Goal: Information Seeking & Learning: Learn about a topic

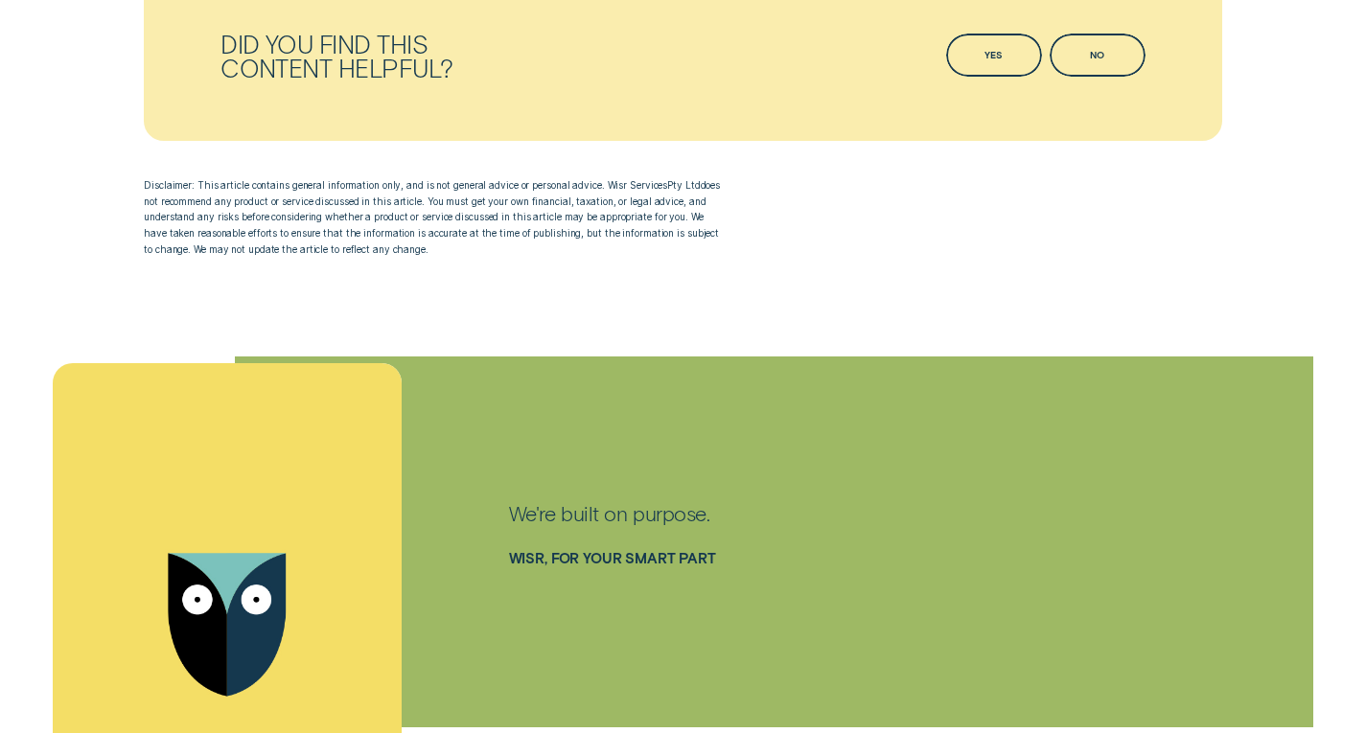
scroll to position [4889, 0]
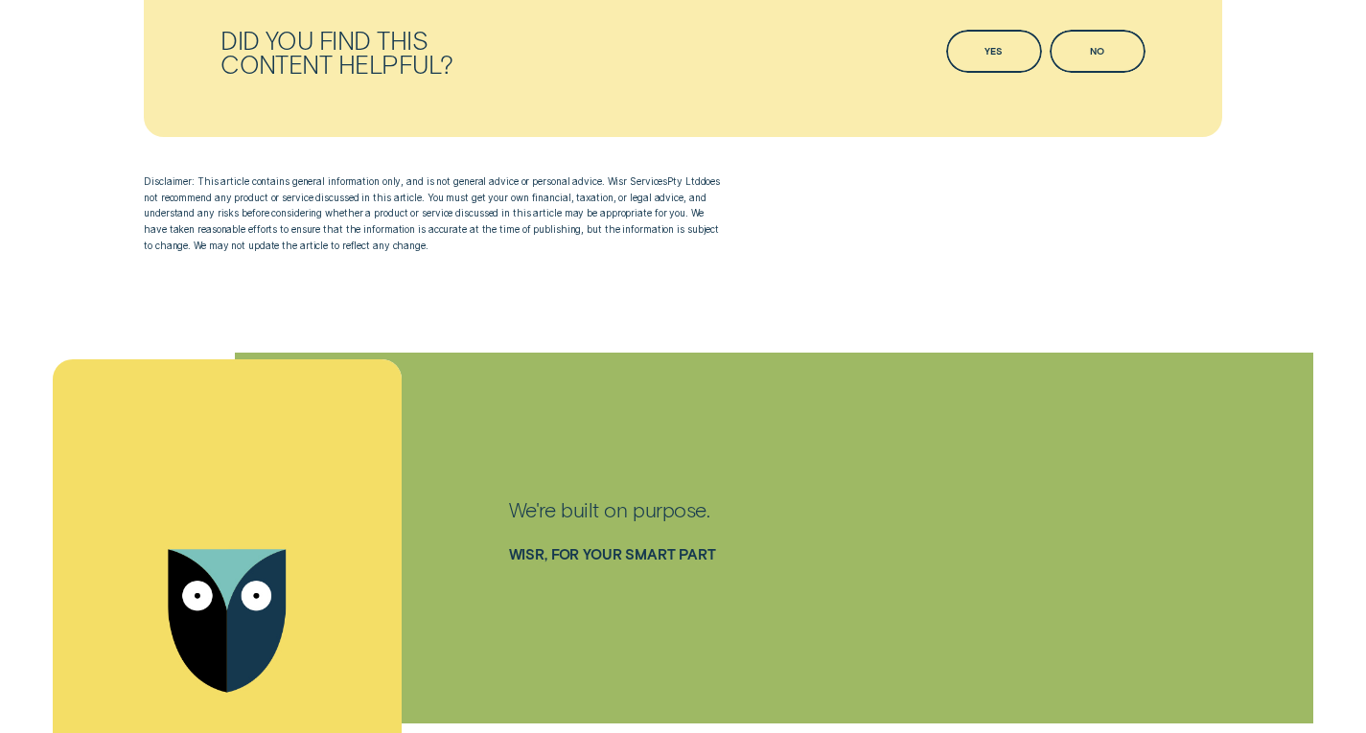
click at [257, 295] on div "Did you find this content helpful? Yes Yes No No Disclaimer: This article conta…" at bounding box center [683, 141] width 1094 height 424
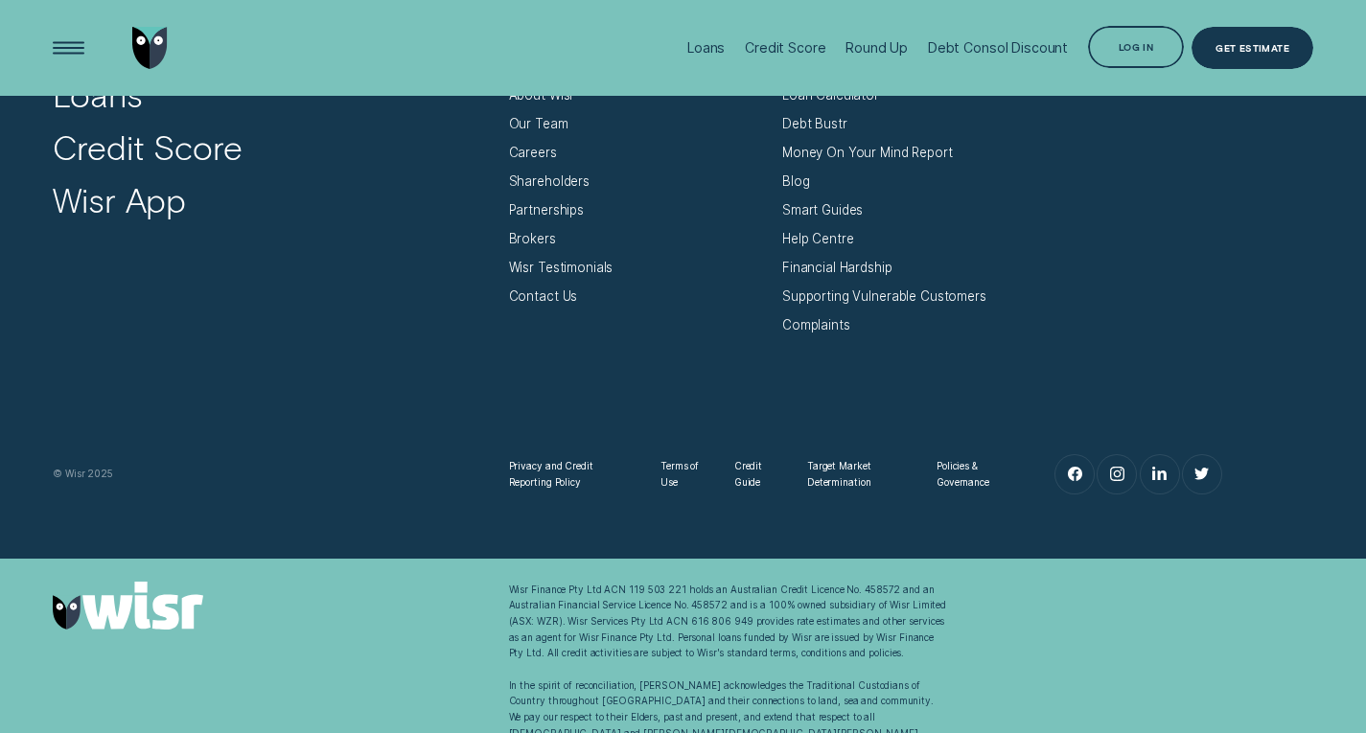
scroll to position [2992, 0]
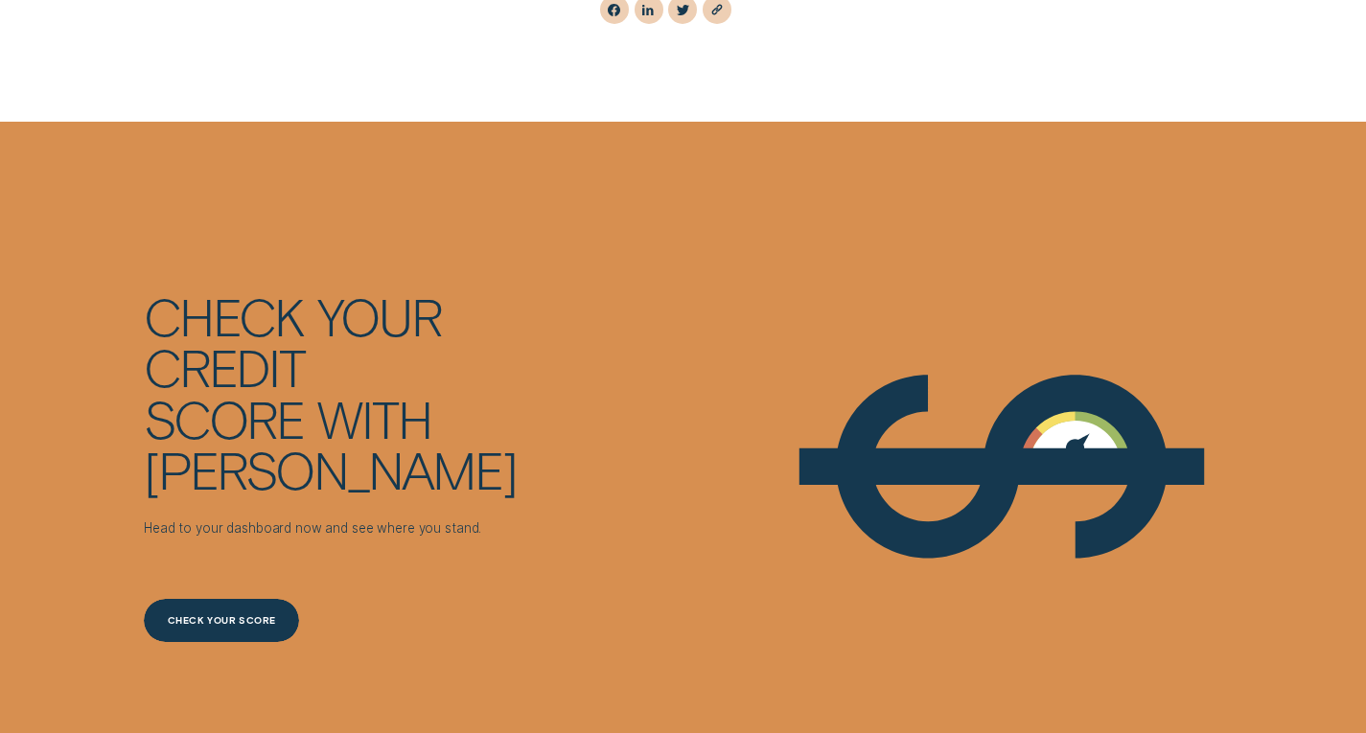
scroll to position [4889, 0]
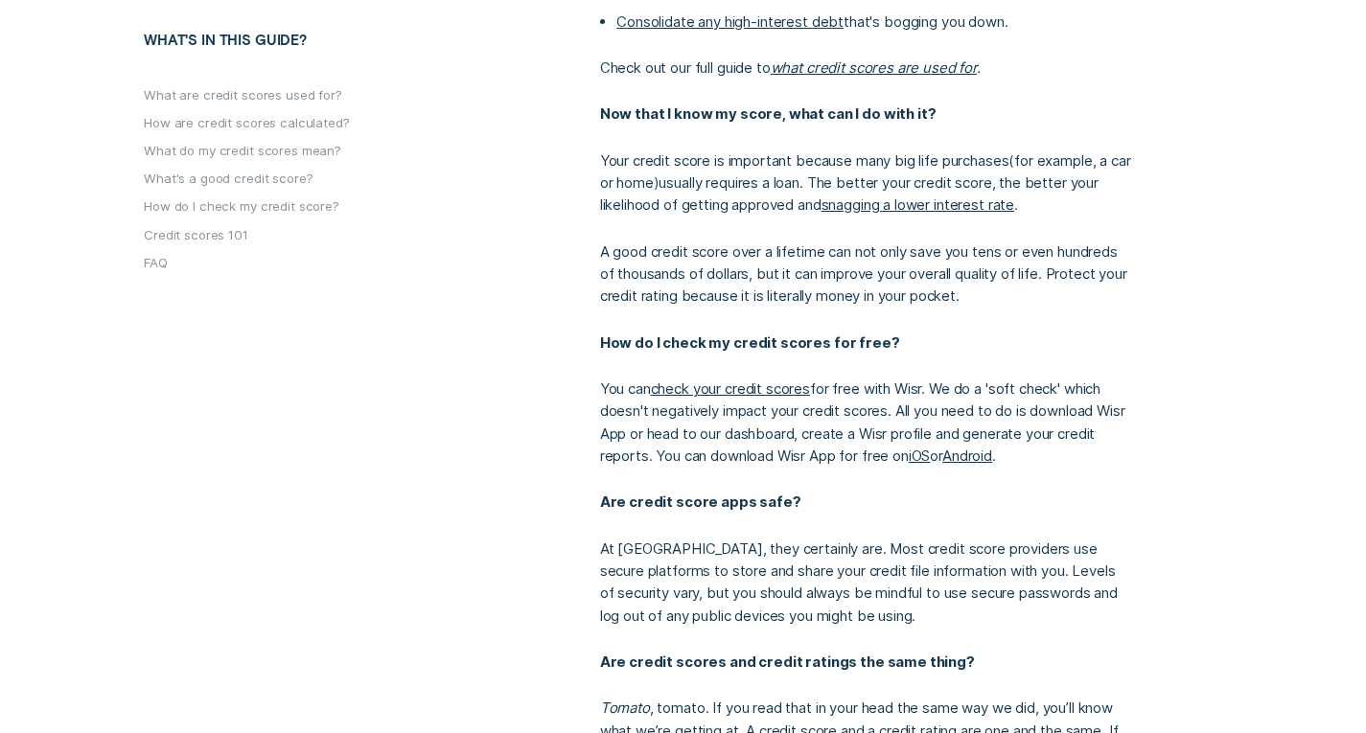
scroll to position [4026, 0]
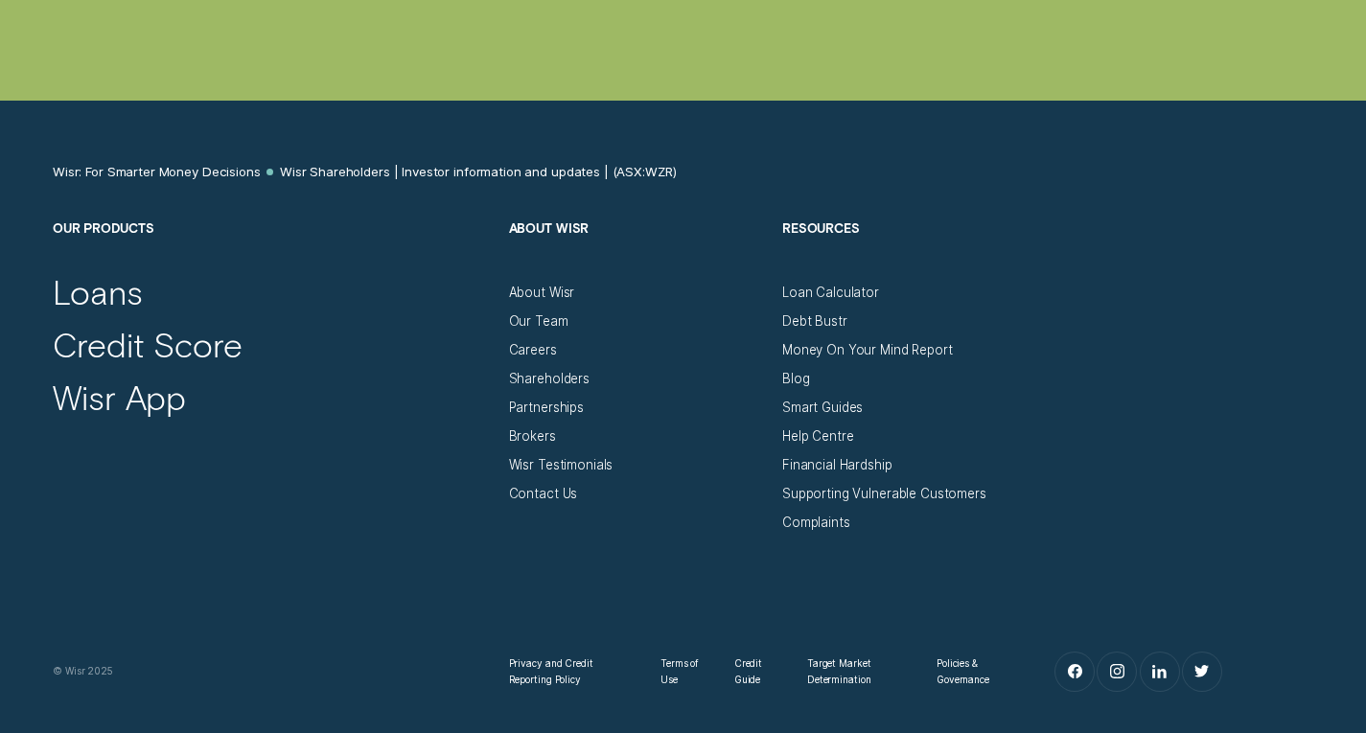
scroll to position [5176, 0]
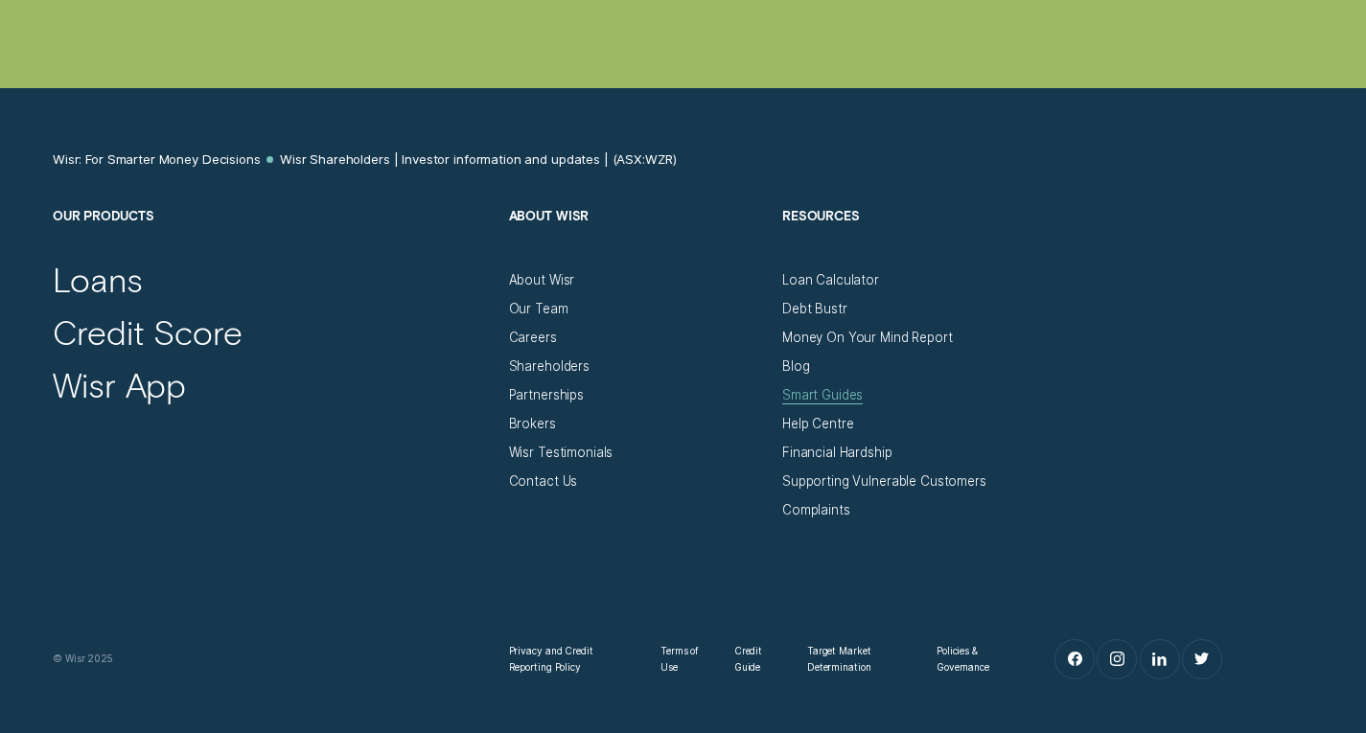
click at [819, 397] on div "Smart Guides" at bounding box center [822, 395] width 81 height 16
